Goal: Information Seeking & Learning: Find specific fact

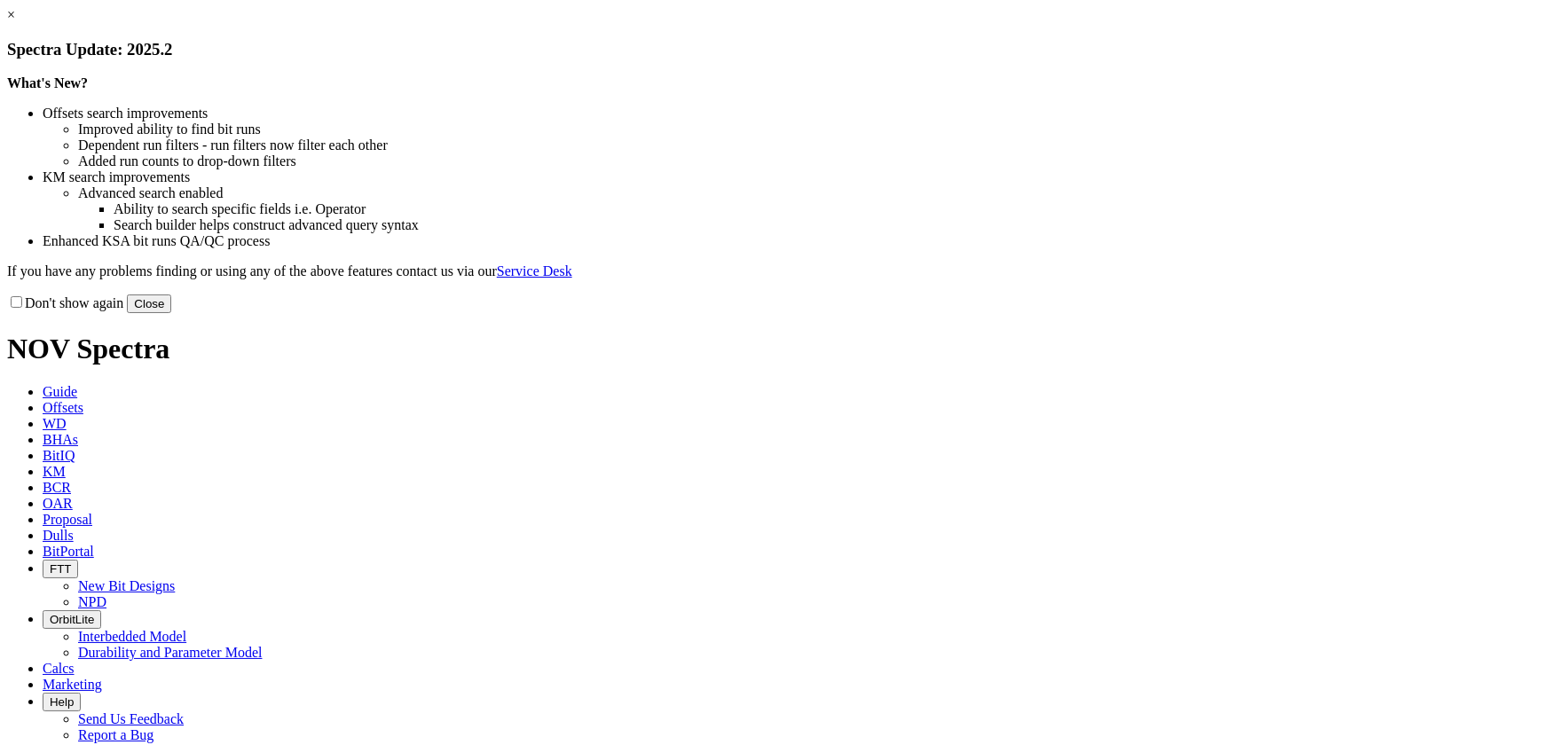
click at [171, 313] on button "Close" at bounding box center [149, 304] width 44 height 19
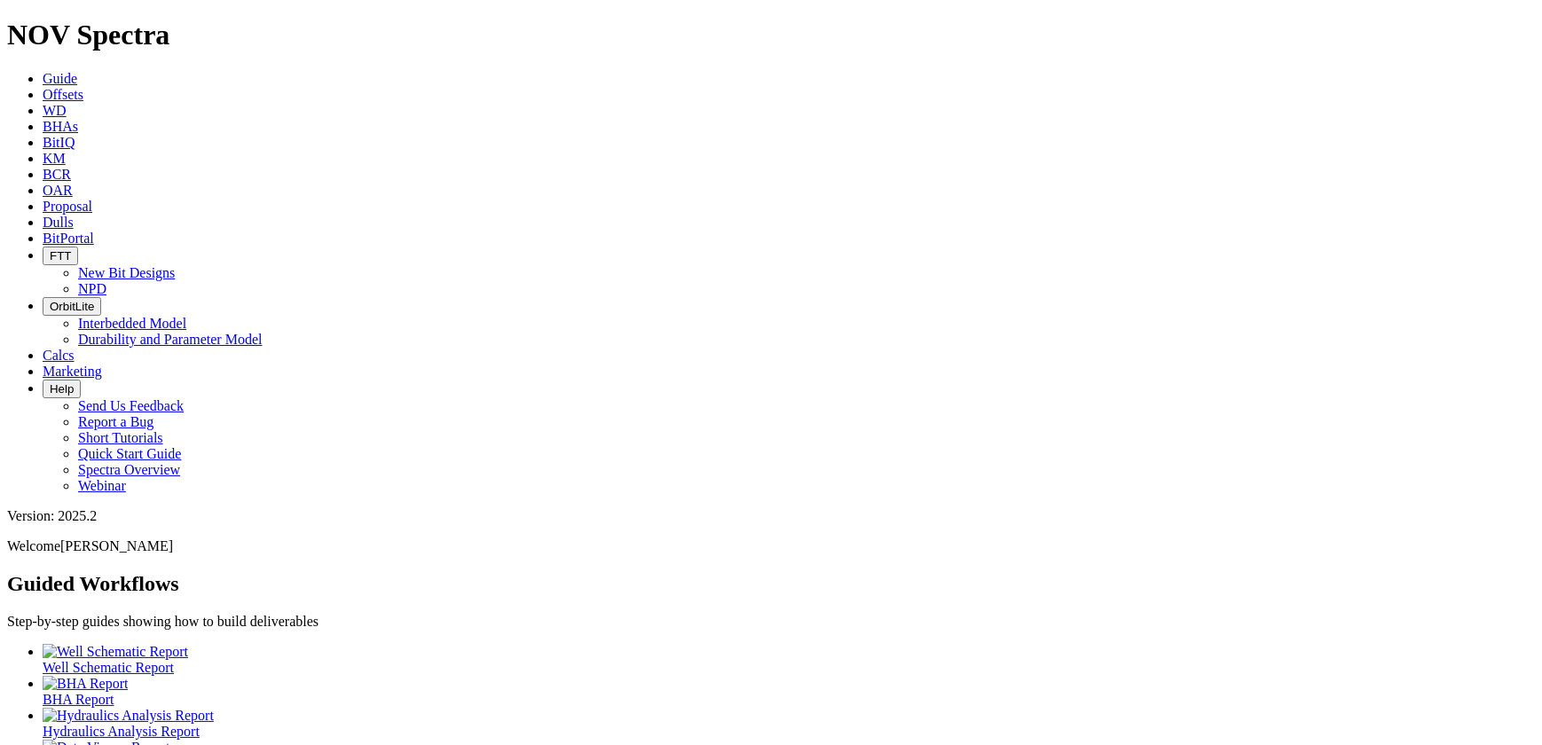
click at [66, 151] on span "KM" at bounding box center [54, 158] width 23 height 15
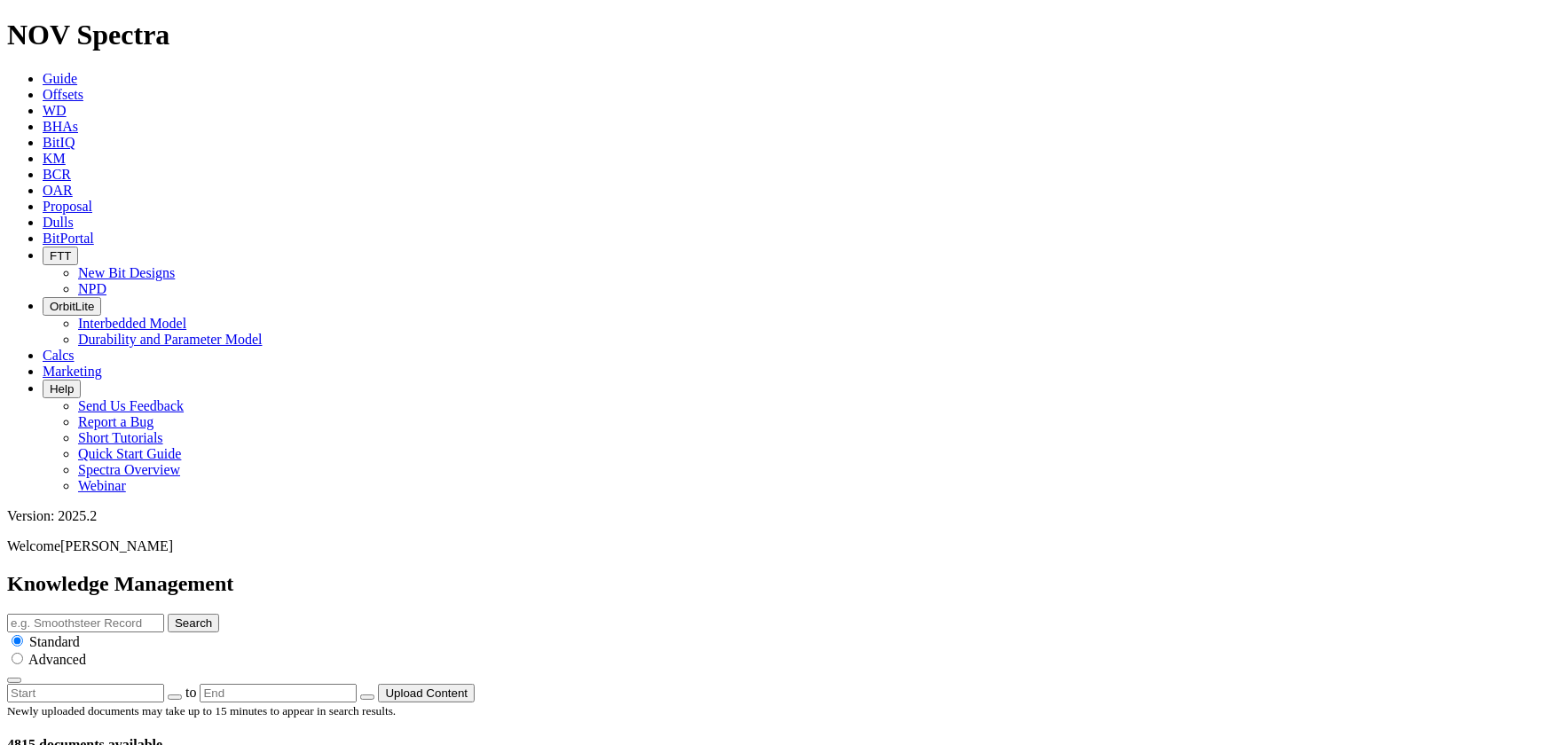
click at [164, 614] on input "text" at bounding box center [85, 623] width 157 height 19
type input "nozzle"
click at [168, 614] on button "Search" at bounding box center [193, 623] width 51 height 19
click at [164, 614] on input "nozzle" at bounding box center [85, 623] width 157 height 19
type input "hex nozzle"
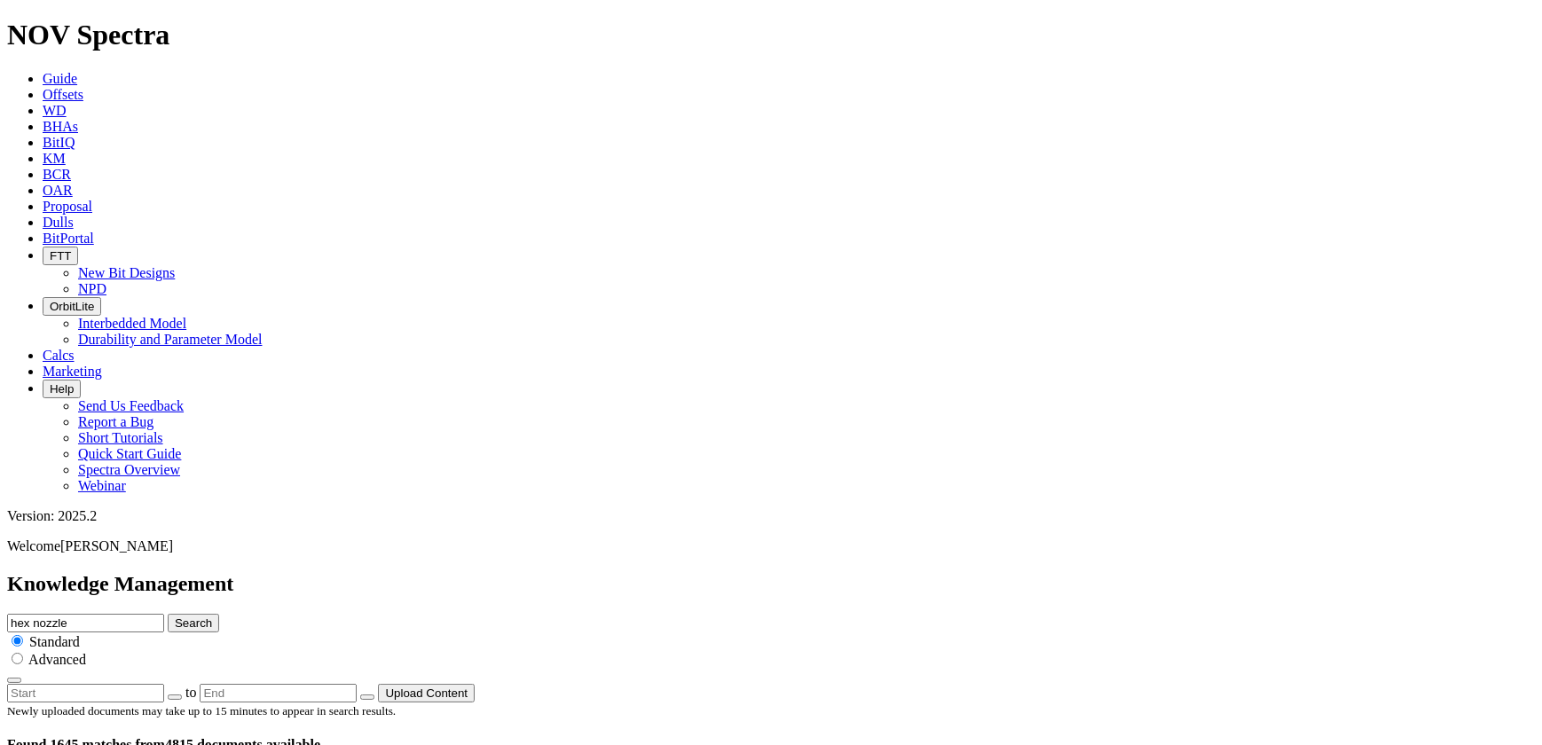
click at [168, 614] on button "Search" at bounding box center [193, 623] width 51 height 19
drag, startPoint x: 515, startPoint y: 358, endPoint x: 462, endPoint y: -52, distance: 413.3
click at [164, 614] on input "hex nozzle" at bounding box center [85, 623] width 157 height 19
type input "hex nozzle technical summary"
click at [168, 614] on button "Search" at bounding box center [193, 623] width 51 height 19
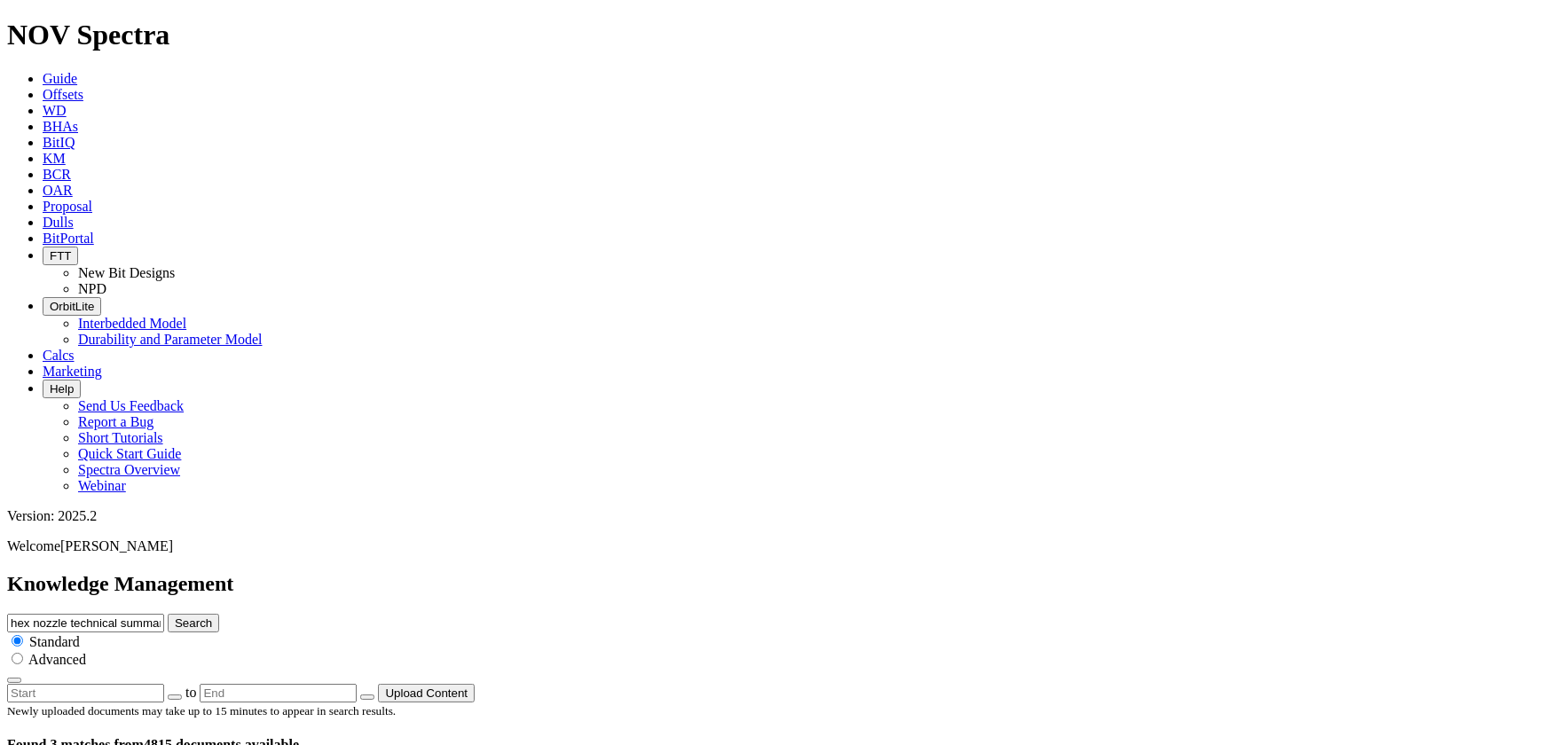
click at [164, 614] on input "hex nozzle technical summary" at bounding box center [85, 623] width 157 height 19
type input "nozzle technical summary"
click at [168, 614] on button "Search" at bounding box center [193, 623] width 51 height 19
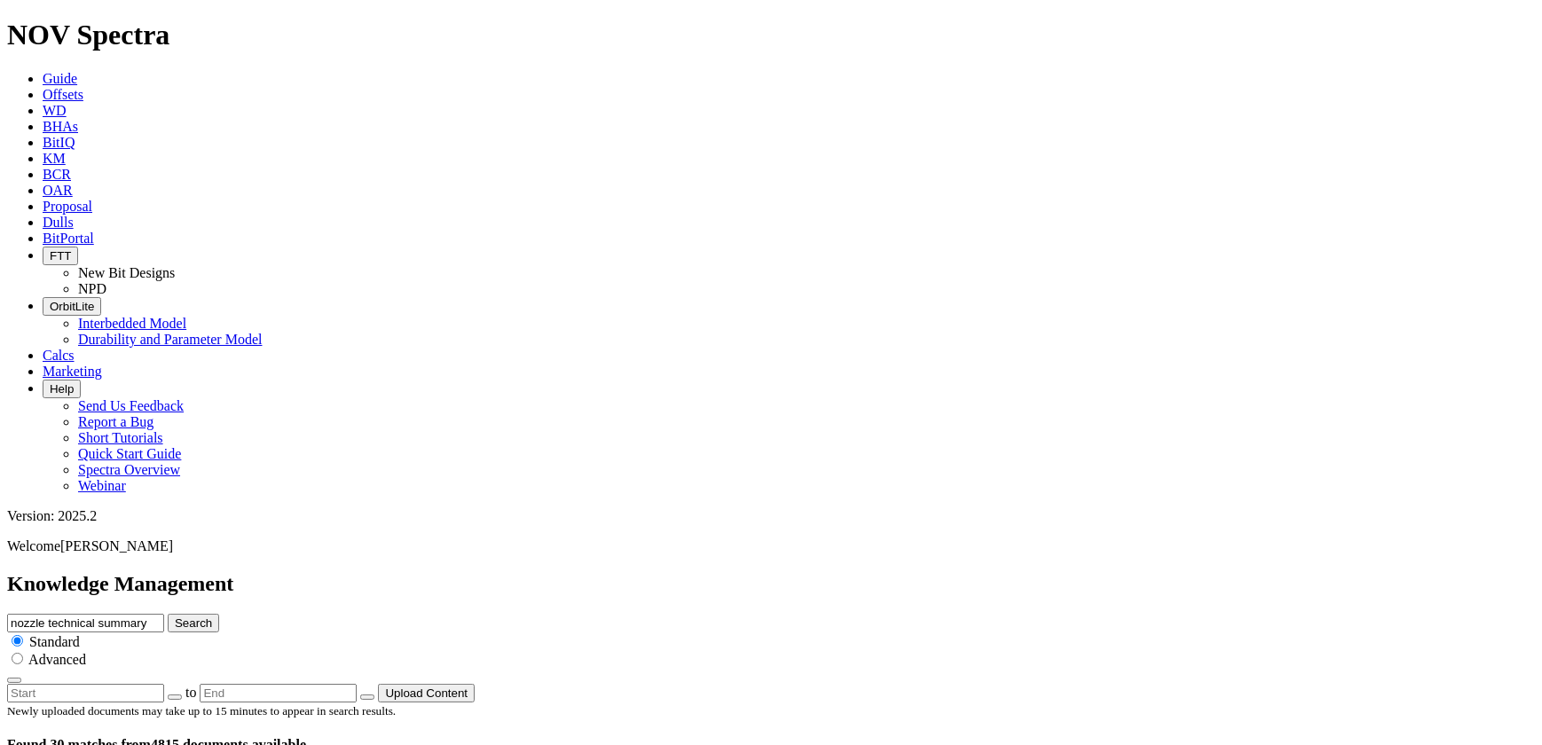
scroll to position [1694, 0]
drag, startPoint x: 183, startPoint y: 447, endPoint x: 203, endPoint y: 497, distance: 53.7
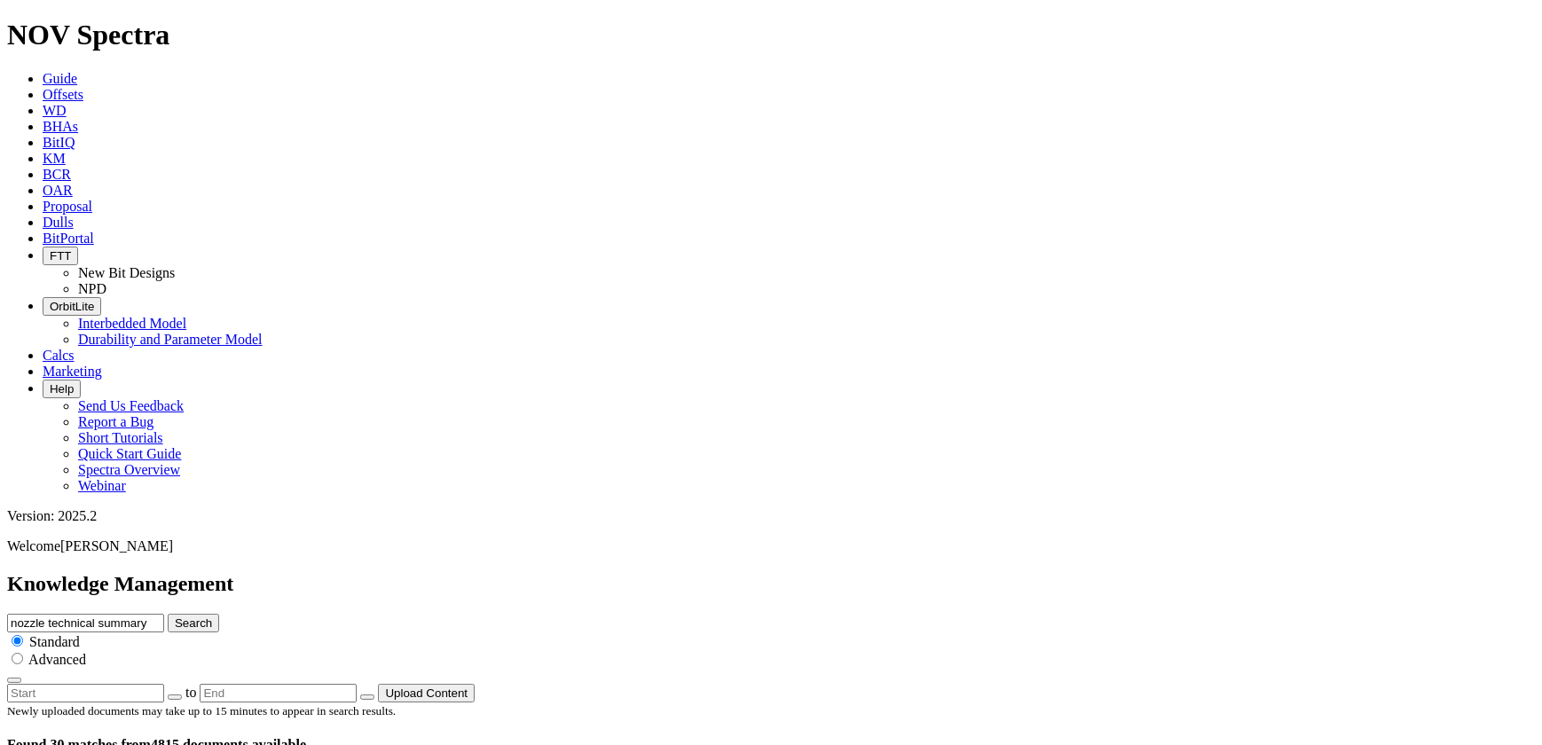
scroll to position [2914, 0]
drag, startPoint x: 803, startPoint y: 710, endPoint x: 808, endPoint y: 697, distance: 13.5
